Goal: Task Accomplishment & Management: Use online tool/utility

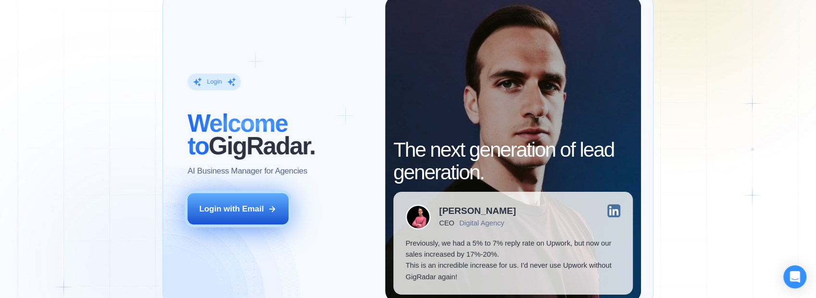
click at [227, 220] on button "Login with Email" at bounding box center [238, 209] width 101 height 32
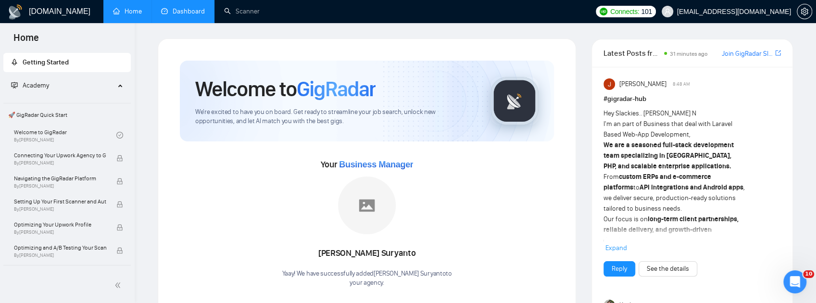
click at [184, 15] on link "Dashboard" at bounding box center [183, 11] width 44 height 8
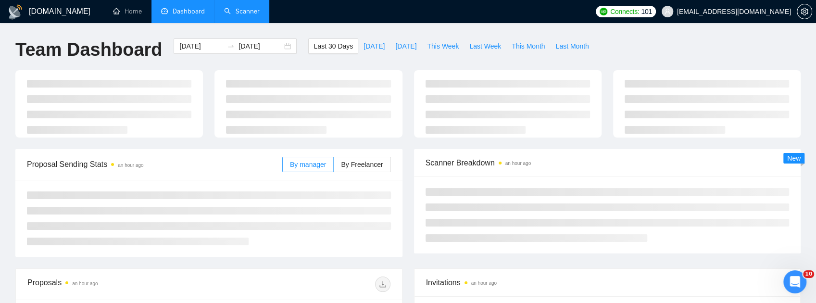
click at [245, 13] on link "Scanner" at bounding box center [242, 11] width 36 height 8
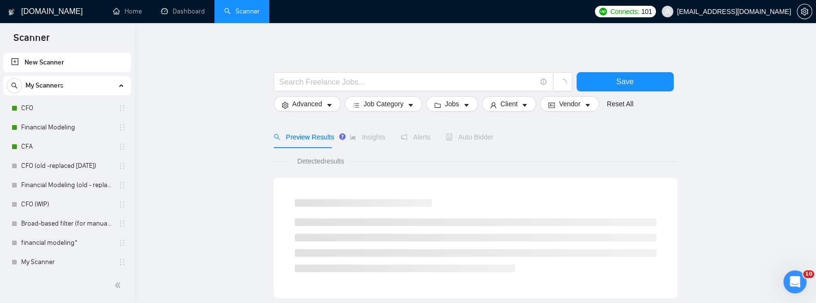
drag, startPoint x: 52, startPoint y: 114, endPoint x: 173, endPoint y: 124, distance: 121.6
click at [52, 113] on link "CFO" at bounding box center [66, 108] width 91 height 19
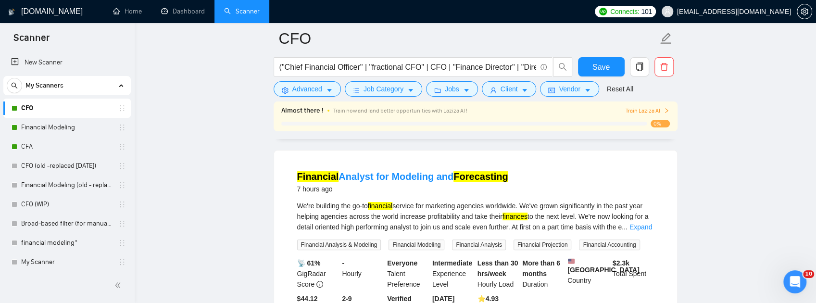
scroll to position [128, 0]
